Goal: Navigation & Orientation: Find specific page/section

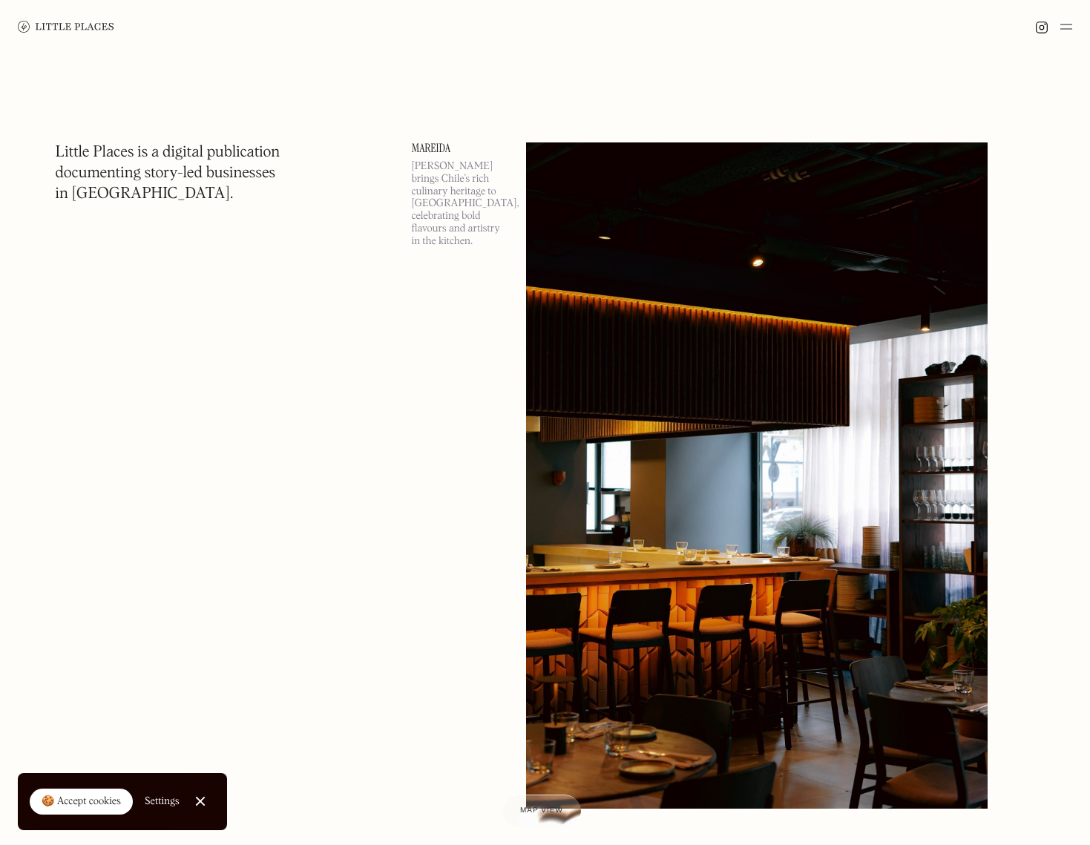
click at [114, 799] on div "🍪 Accept cookies" at bounding box center [81, 802] width 79 height 15
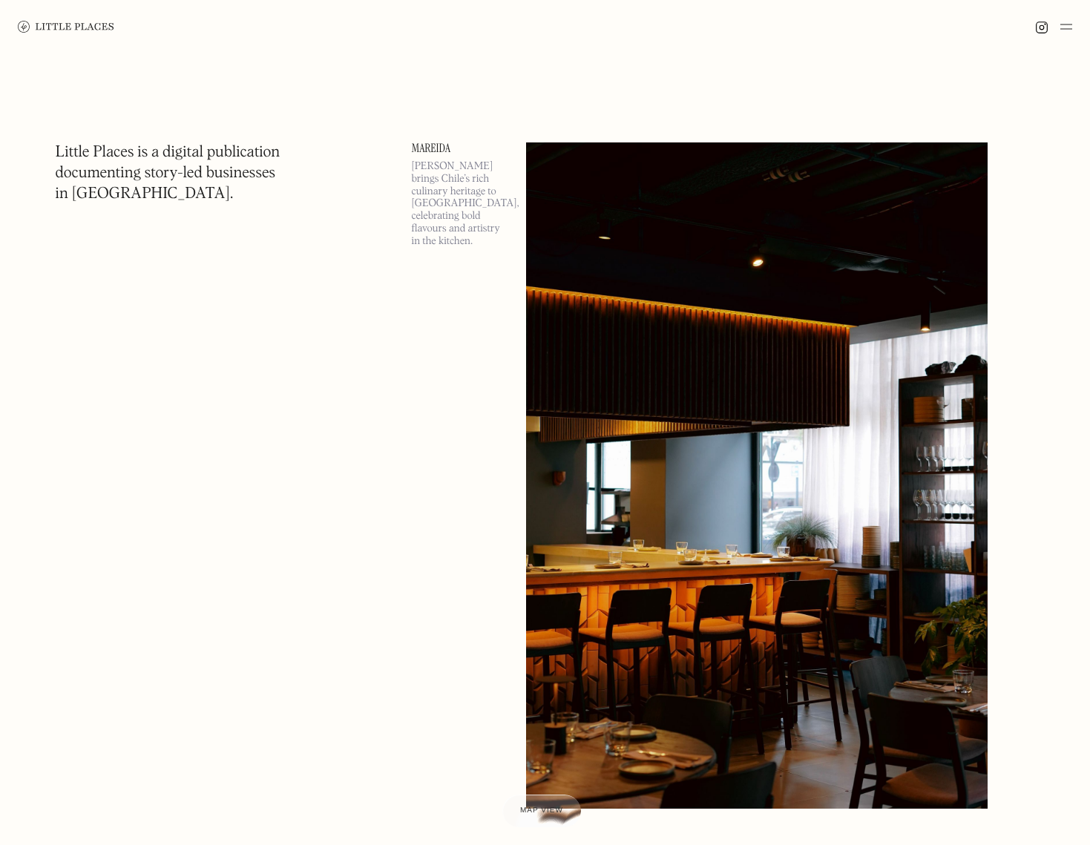
click at [78, 30] on img at bounding box center [66, 27] width 96 height 12
click at [1063, 29] on img at bounding box center [1066, 27] width 12 height 18
click at [1062, 26] on img at bounding box center [1066, 27] width 12 height 18
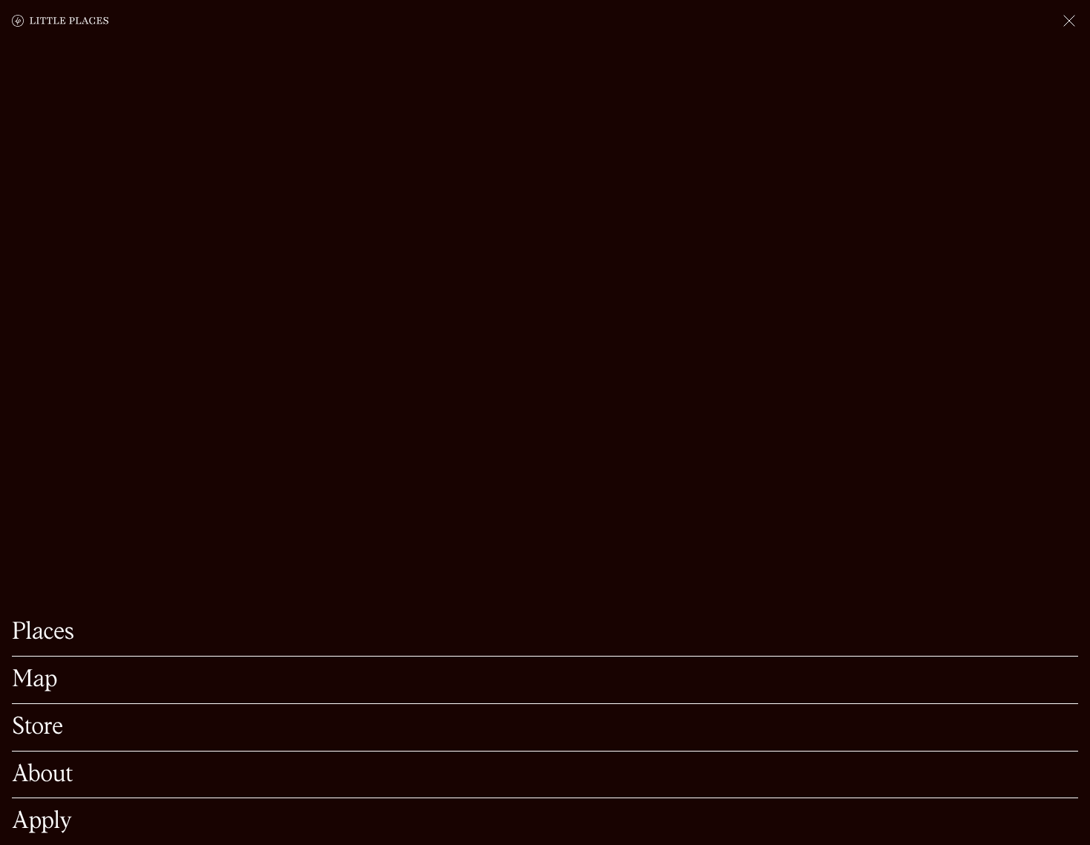
click at [45, 668] on link "Map" at bounding box center [545, 679] width 1066 height 23
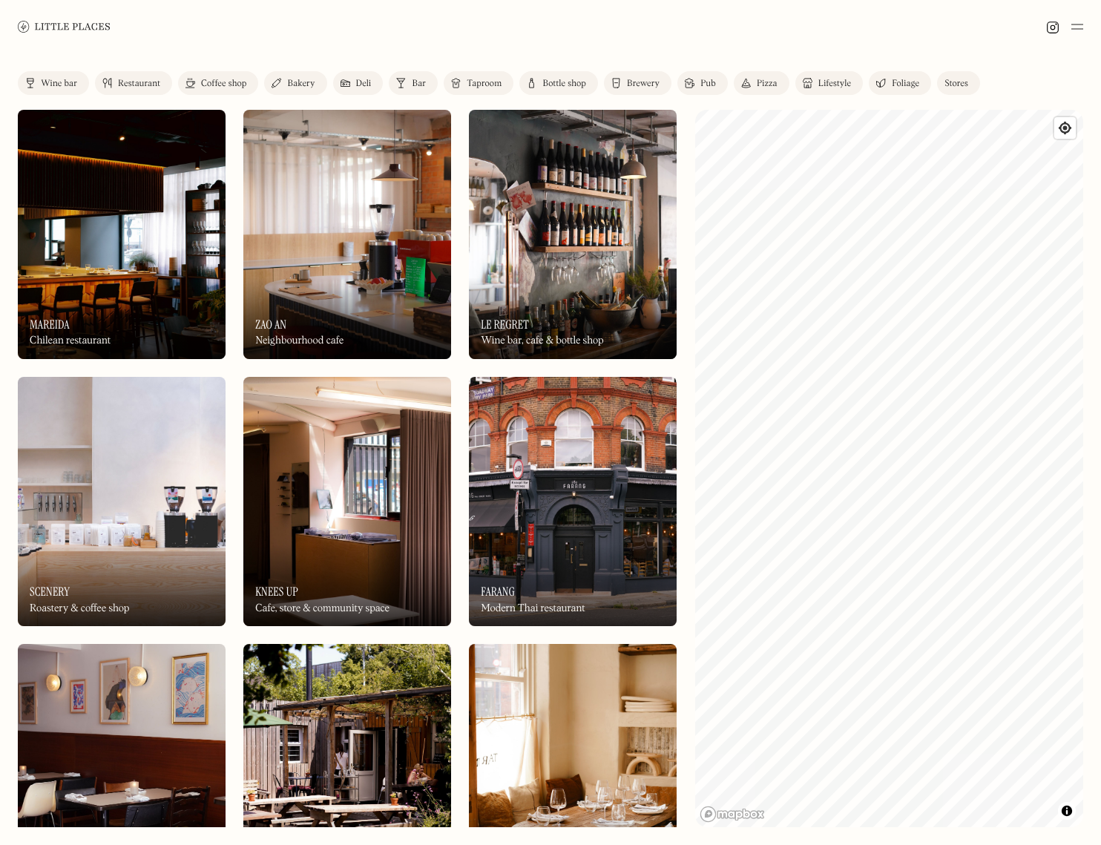
click at [126, 85] on div "Restaurant" at bounding box center [139, 83] width 42 height 9
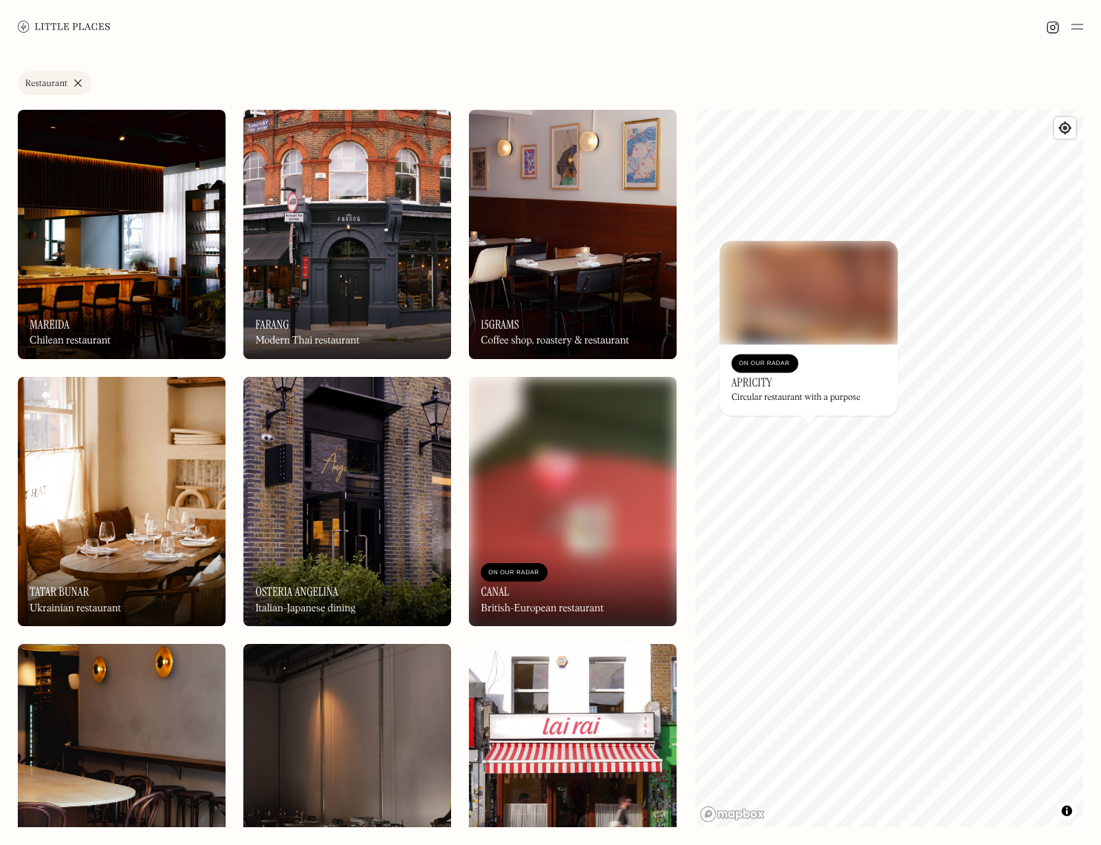
click at [845, 76] on div "Label Restaurant Wine bar Restaurant Coffee shop Bakery Deli Bar Taproom Bottle…" at bounding box center [550, 86] width 1065 height 30
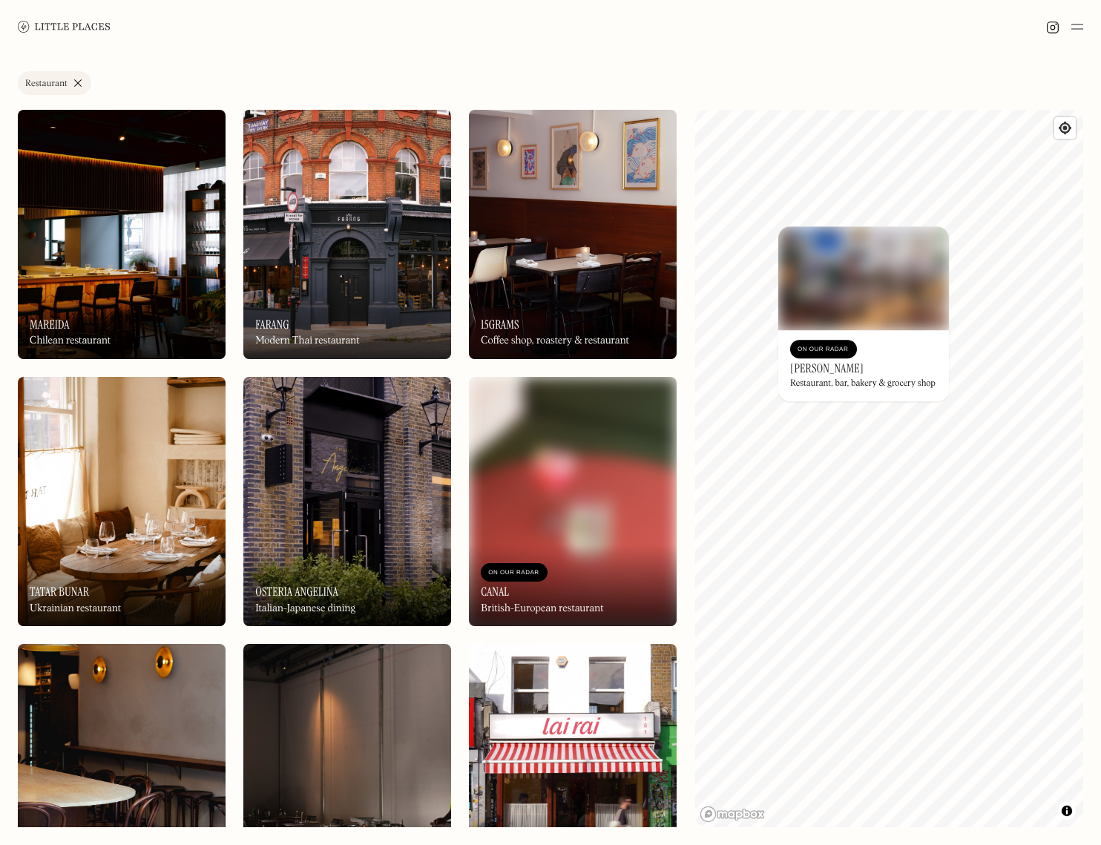
click at [803, 370] on h3 "[PERSON_NAME]" at bounding box center [826, 368] width 73 height 14
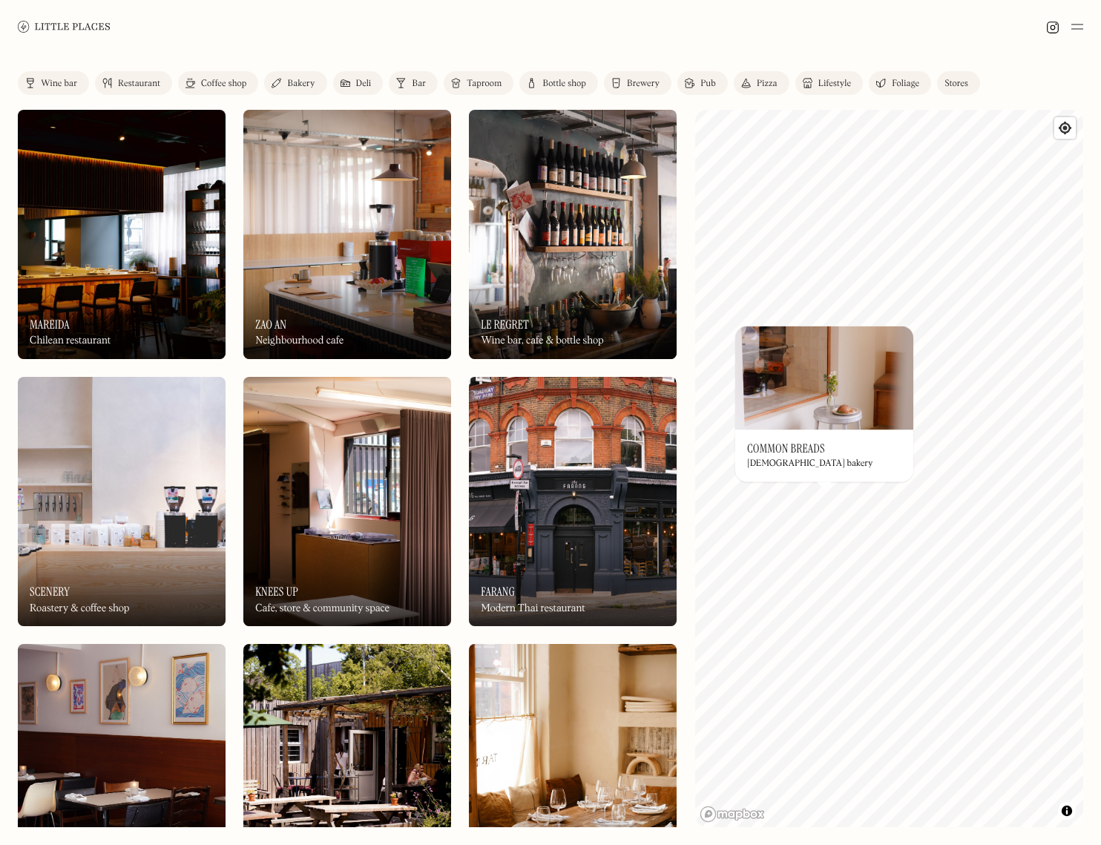
click at [790, 451] on h3 "Common Breads" at bounding box center [786, 448] width 78 height 14
